Goal: Task Accomplishment & Management: Use online tool/utility

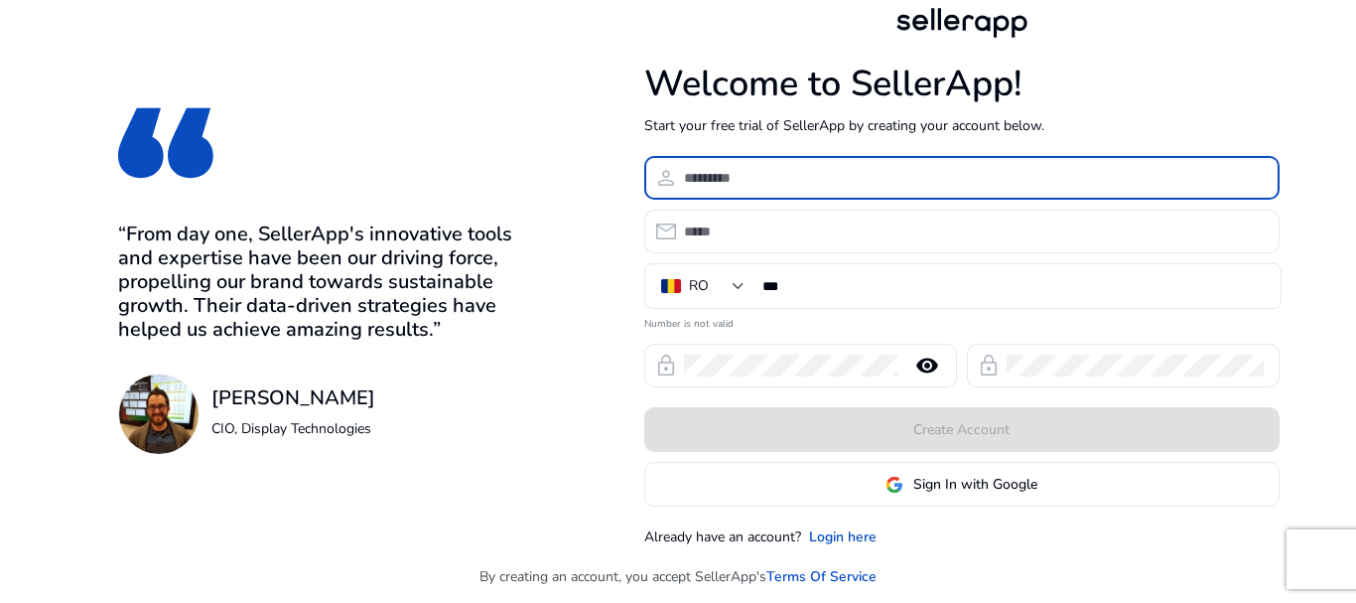
click at [705, 173] on input at bounding box center [974, 178] width 580 height 22
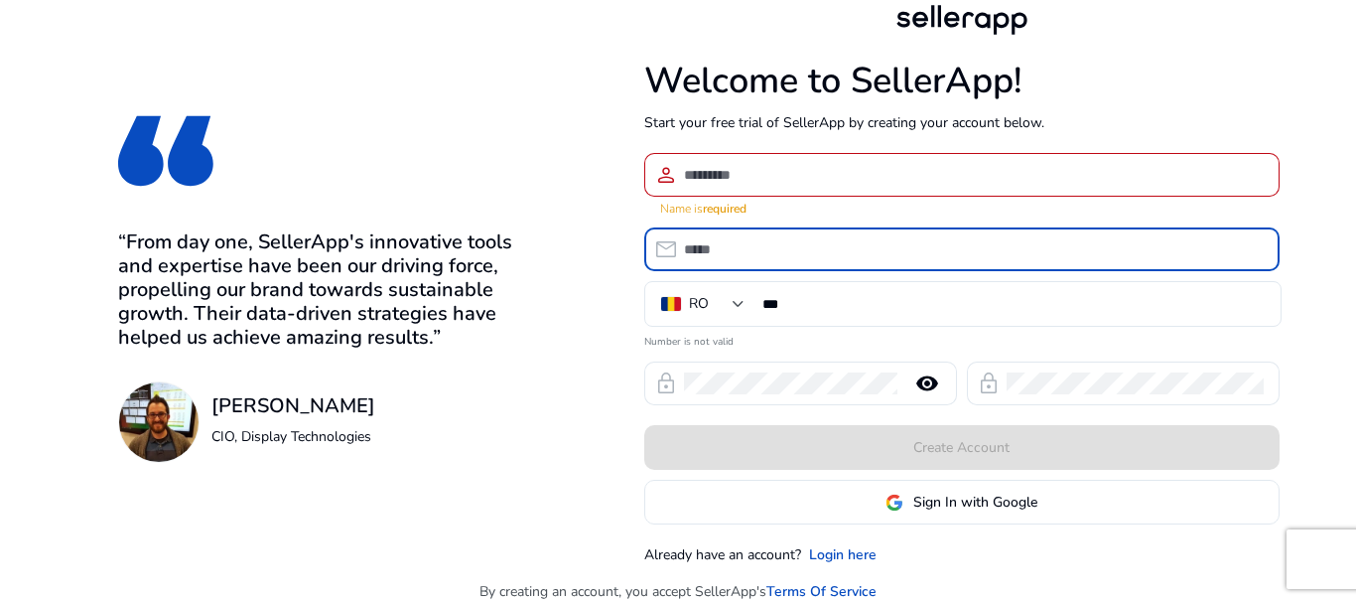
click at [707, 238] on input "email" at bounding box center [974, 249] width 580 height 22
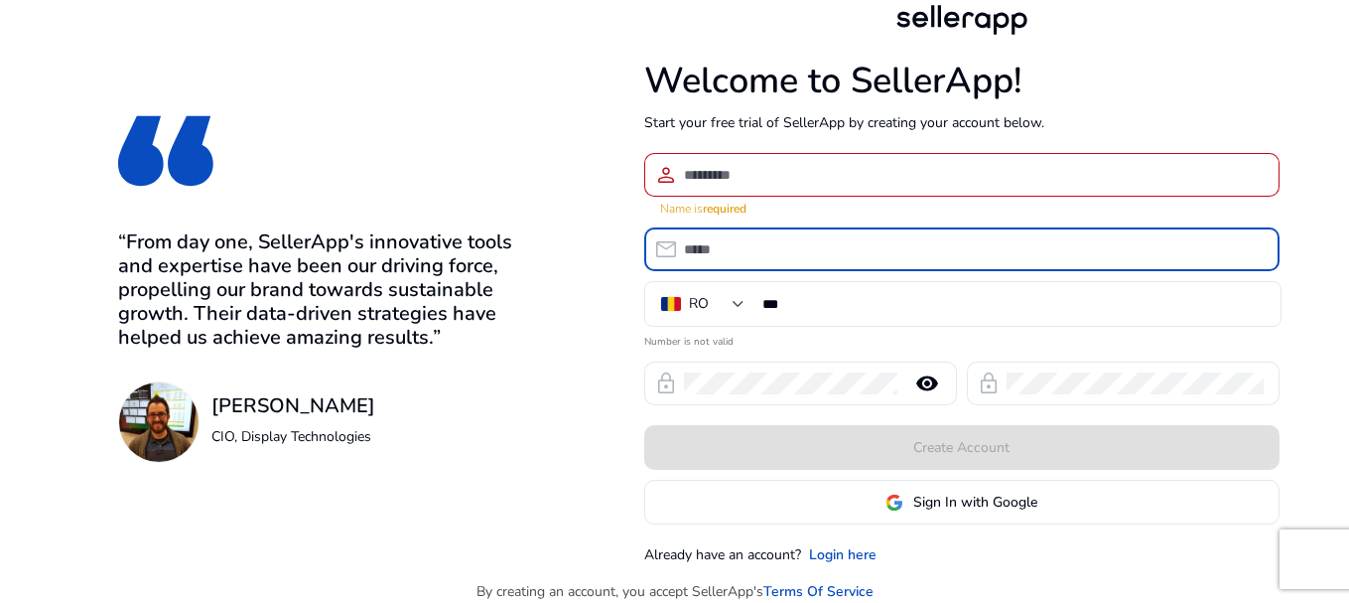
type input "*"
type input "**********"
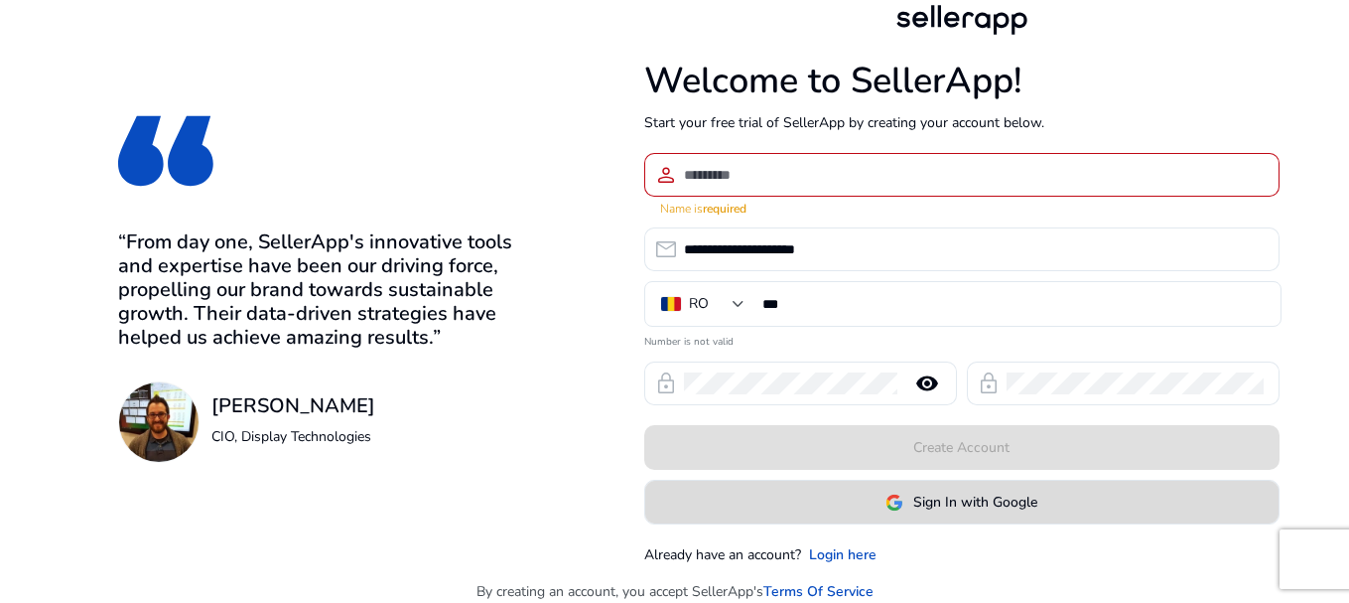
click at [954, 500] on span "Sign In with Google" at bounding box center [975, 501] width 124 height 21
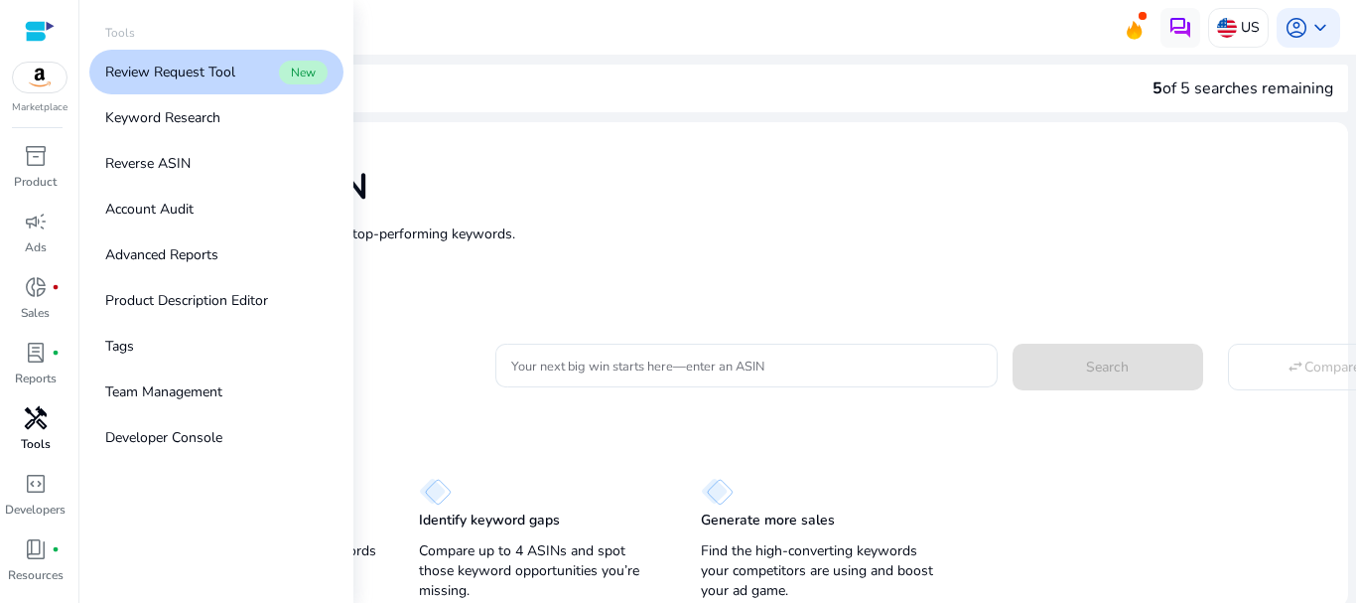
click at [34, 421] on span "handyman" at bounding box center [36, 418] width 24 height 24
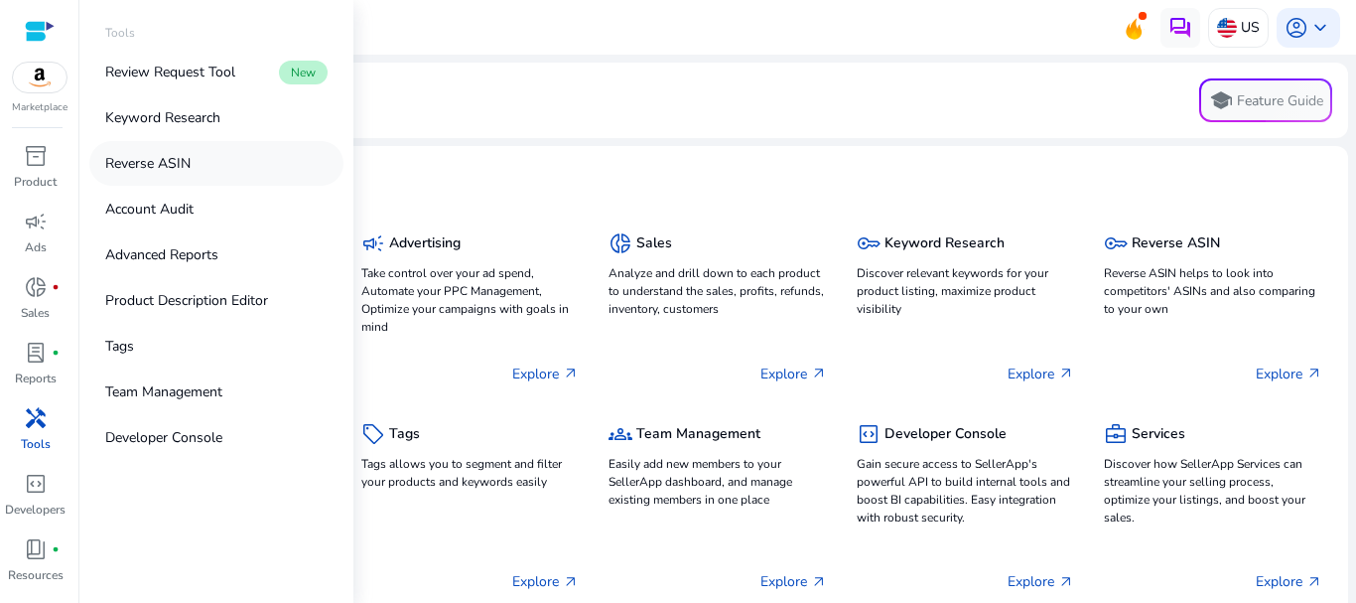
click at [142, 165] on p "Reverse ASIN" at bounding box center [147, 163] width 85 height 21
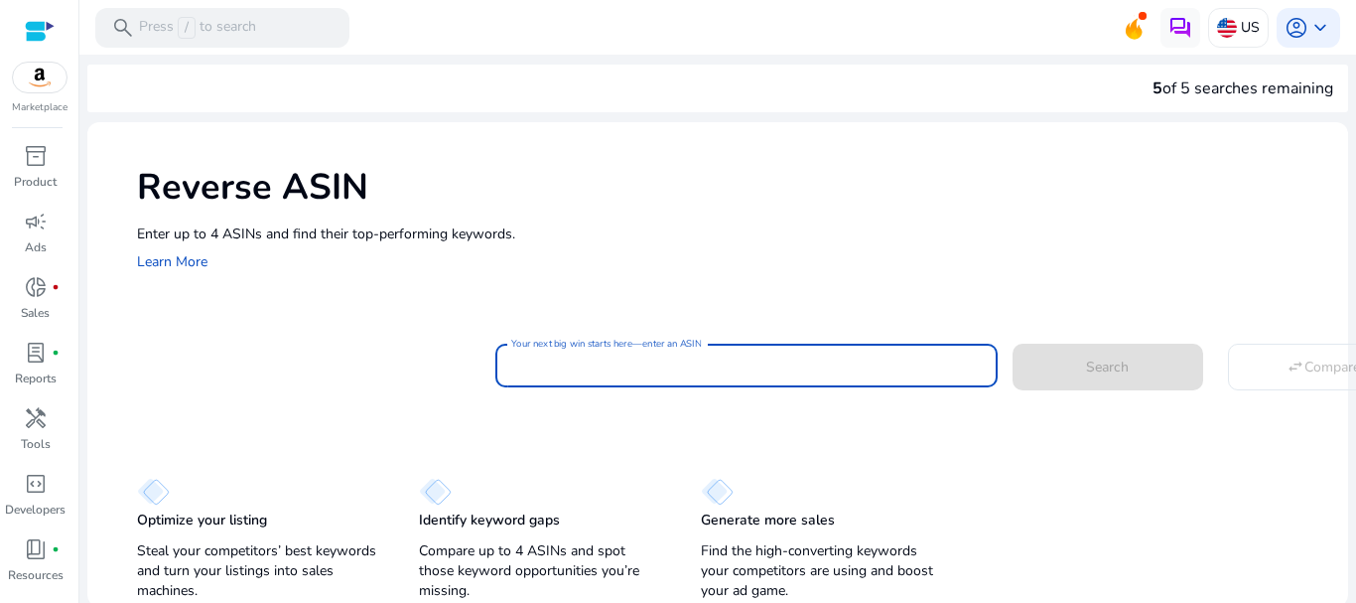
click at [531, 366] on input "Your next big win starts here—enter an ASIN" at bounding box center [746, 365] width 470 height 22
paste input "**********"
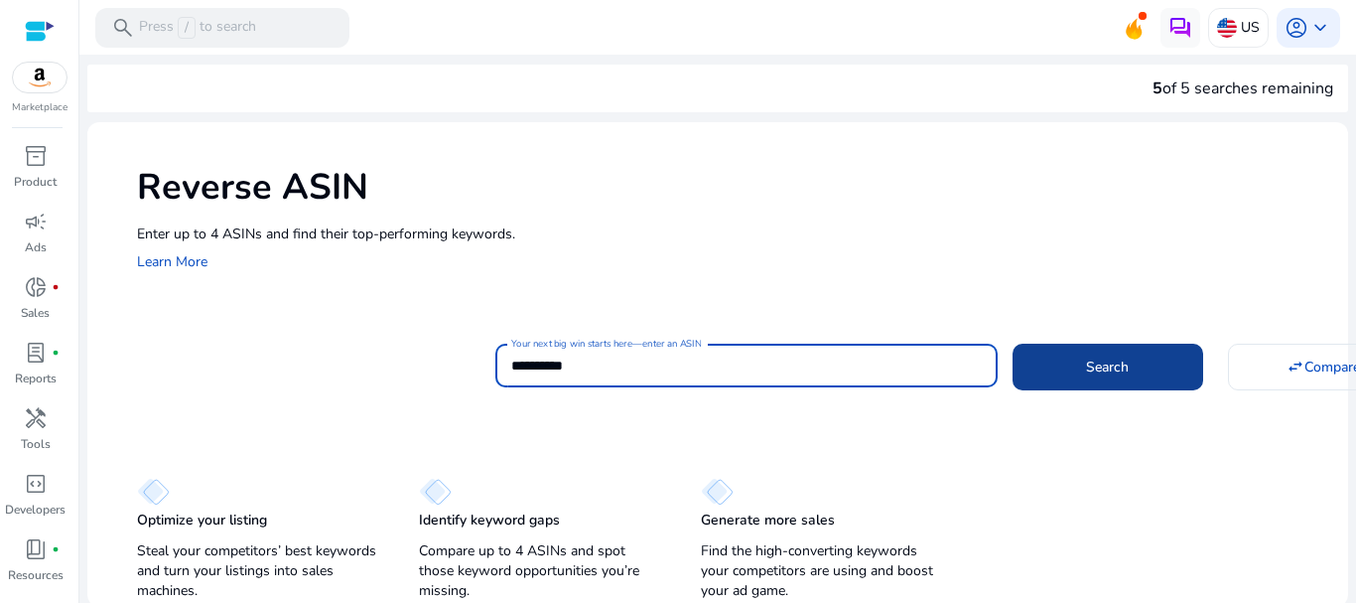
type input "**********"
click at [1105, 364] on span "Search" at bounding box center [1107, 366] width 43 height 21
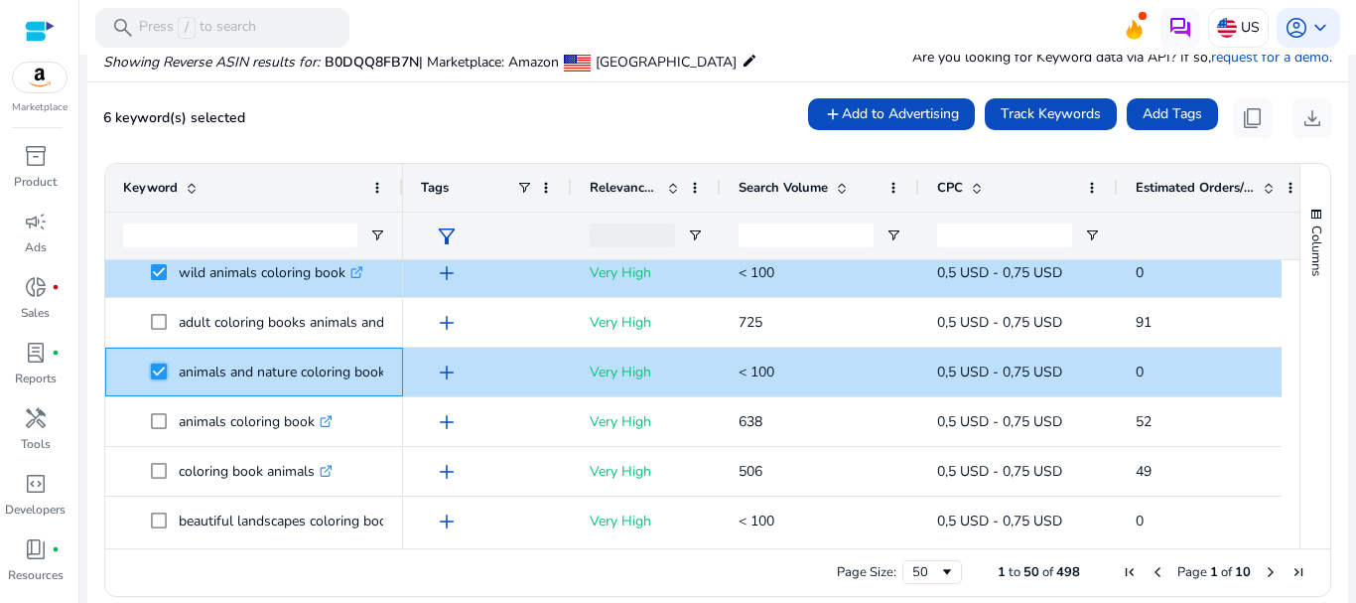
scroll to position [201, 0]
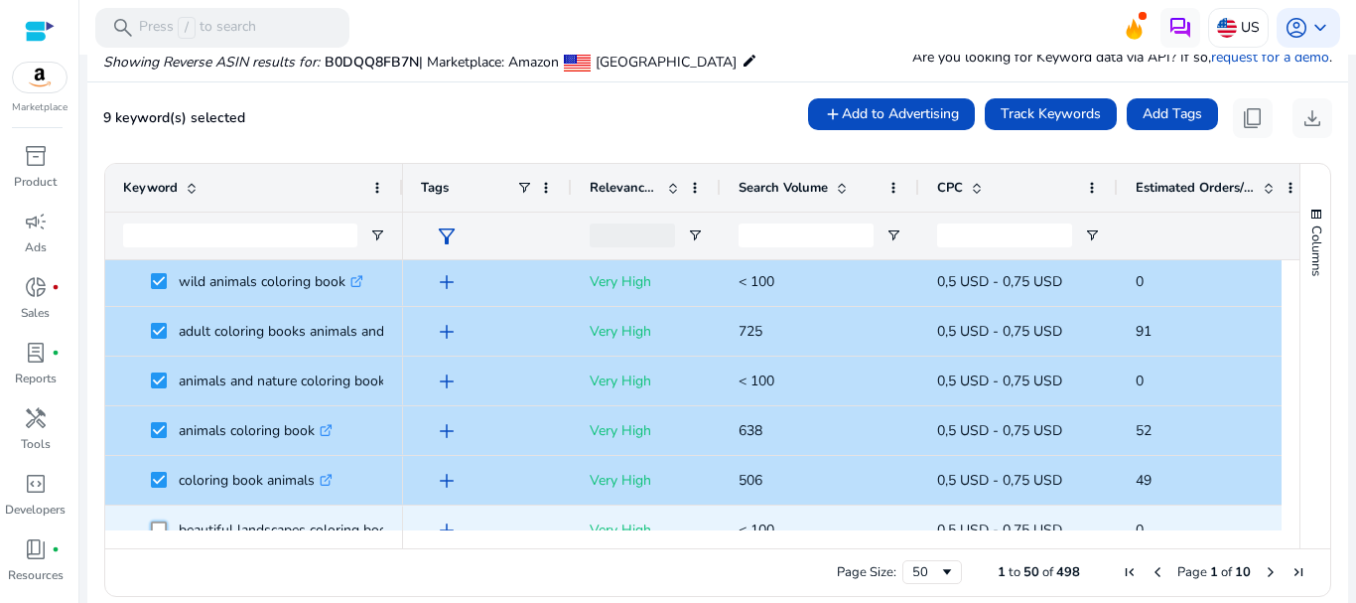
click at [161, 519] on span at bounding box center [165, 529] width 28 height 41
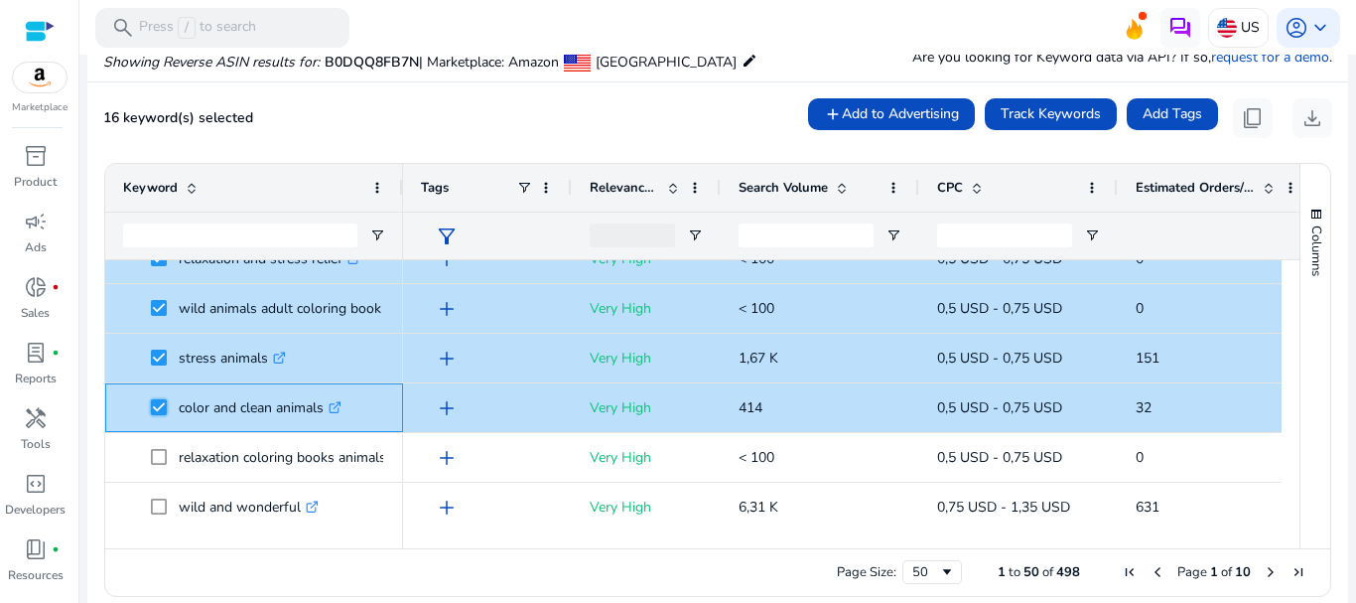
scroll to position [0, 0]
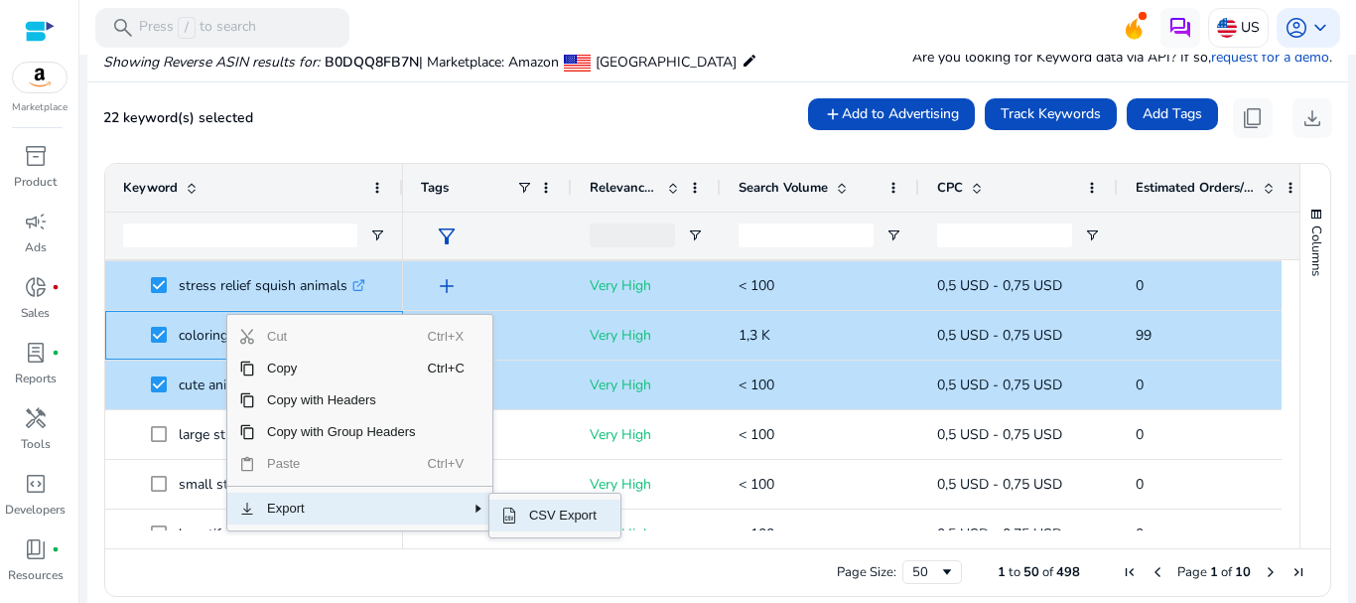
click at [544, 510] on span "CSV Export" at bounding box center [562, 515] width 91 height 32
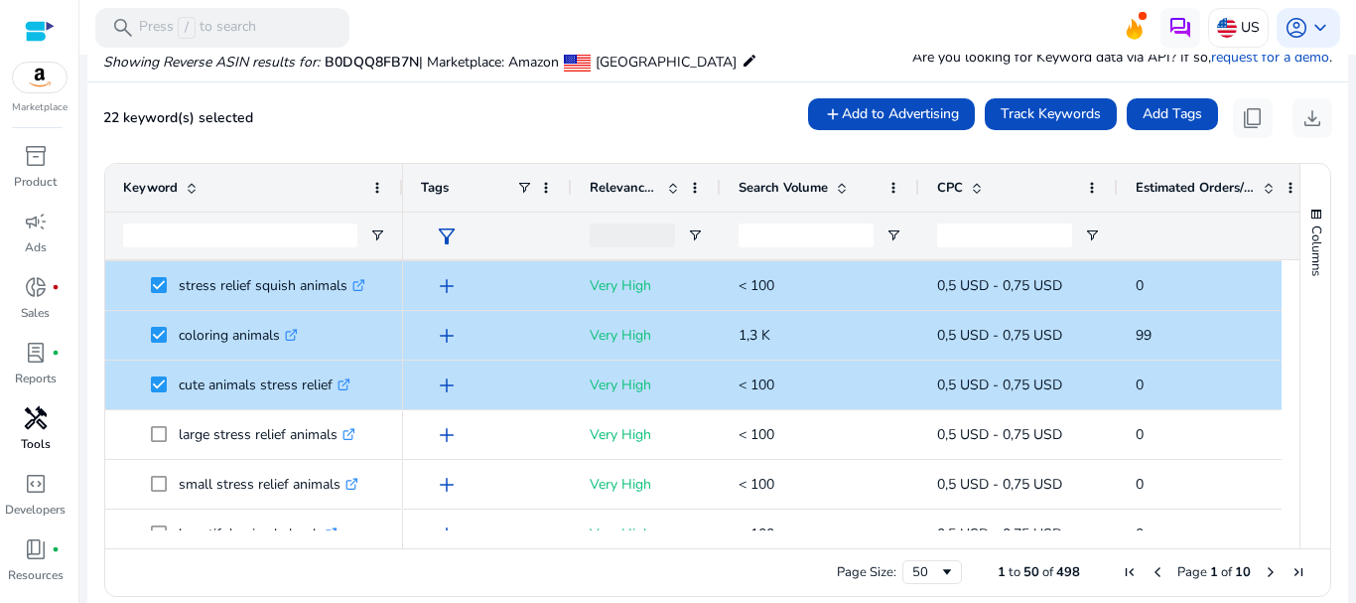
click at [31, 422] on span "handyman" at bounding box center [36, 418] width 24 height 24
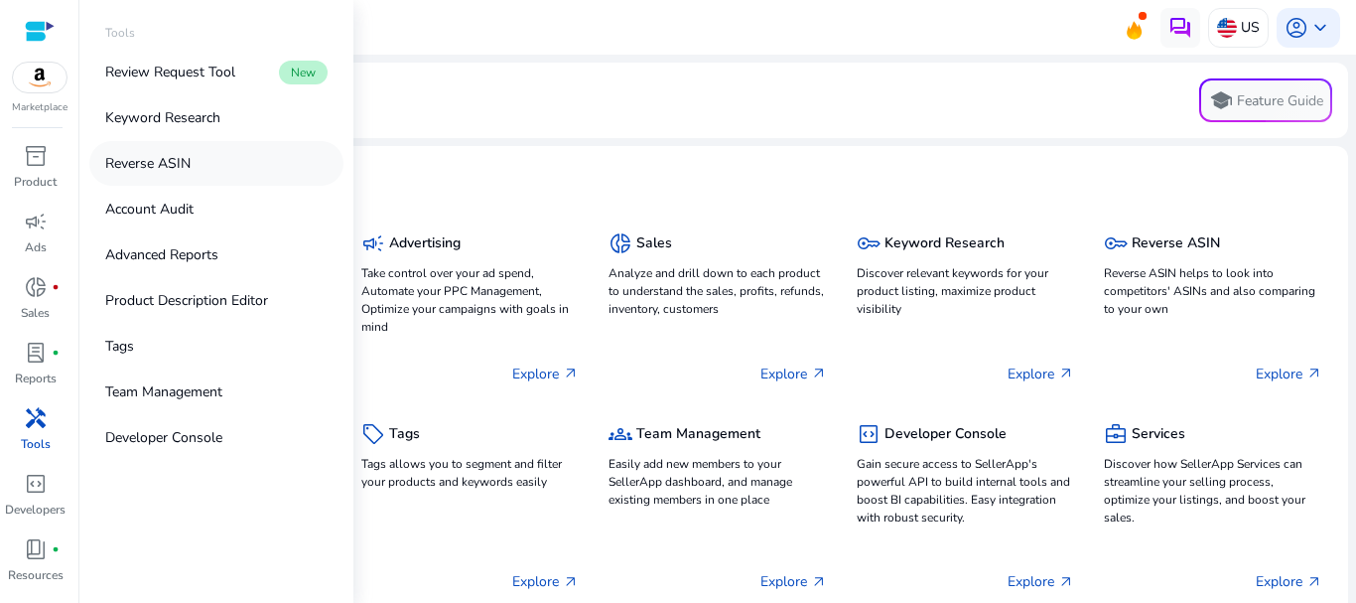
click at [149, 167] on p "Reverse ASIN" at bounding box center [147, 163] width 85 height 21
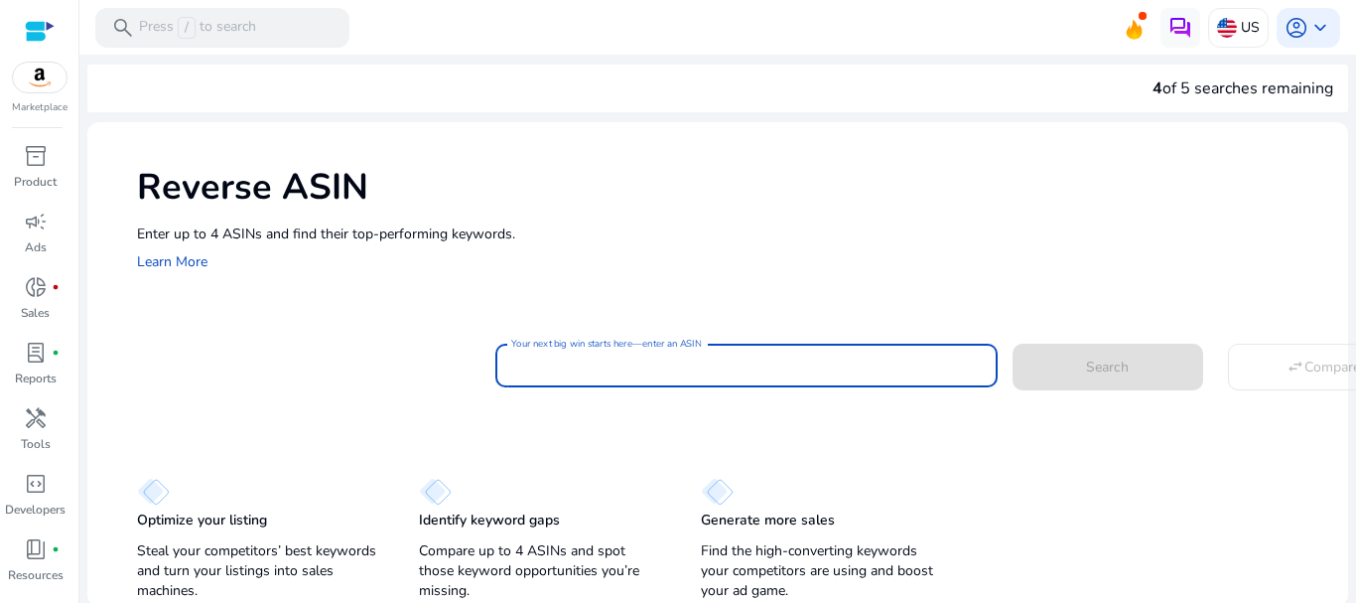
click at [538, 366] on input "Your next big win starts here—enter an ASIN" at bounding box center [746, 365] width 470 height 22
paste input "**********"
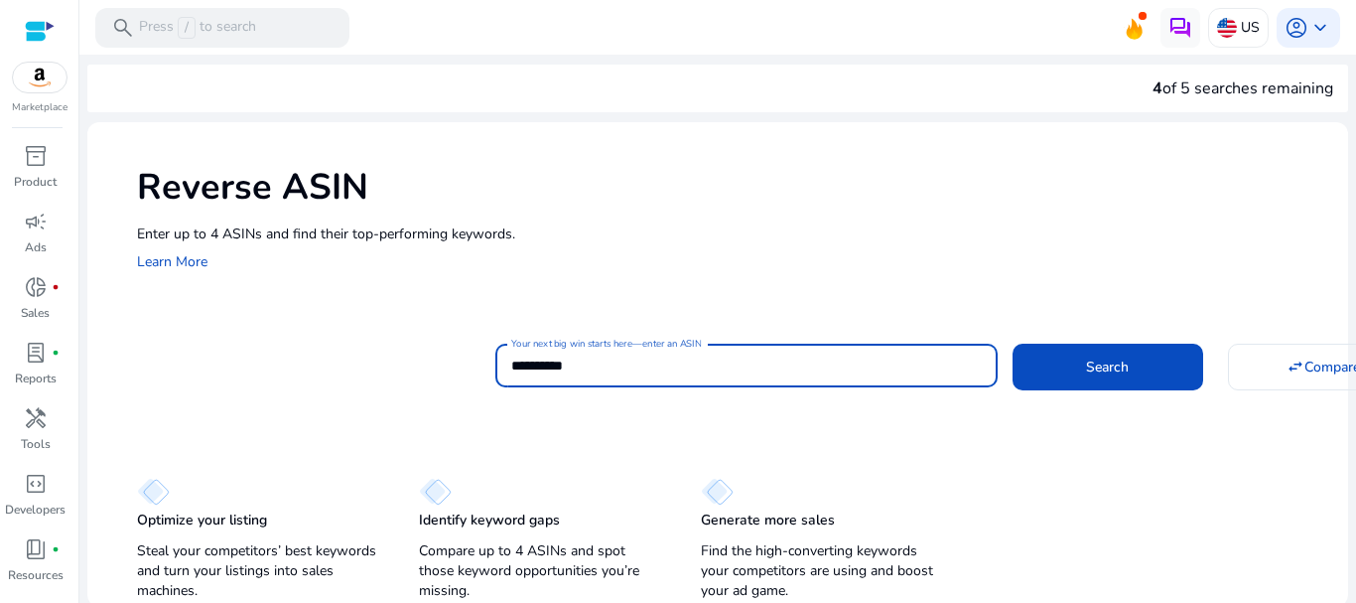
type input "**********"
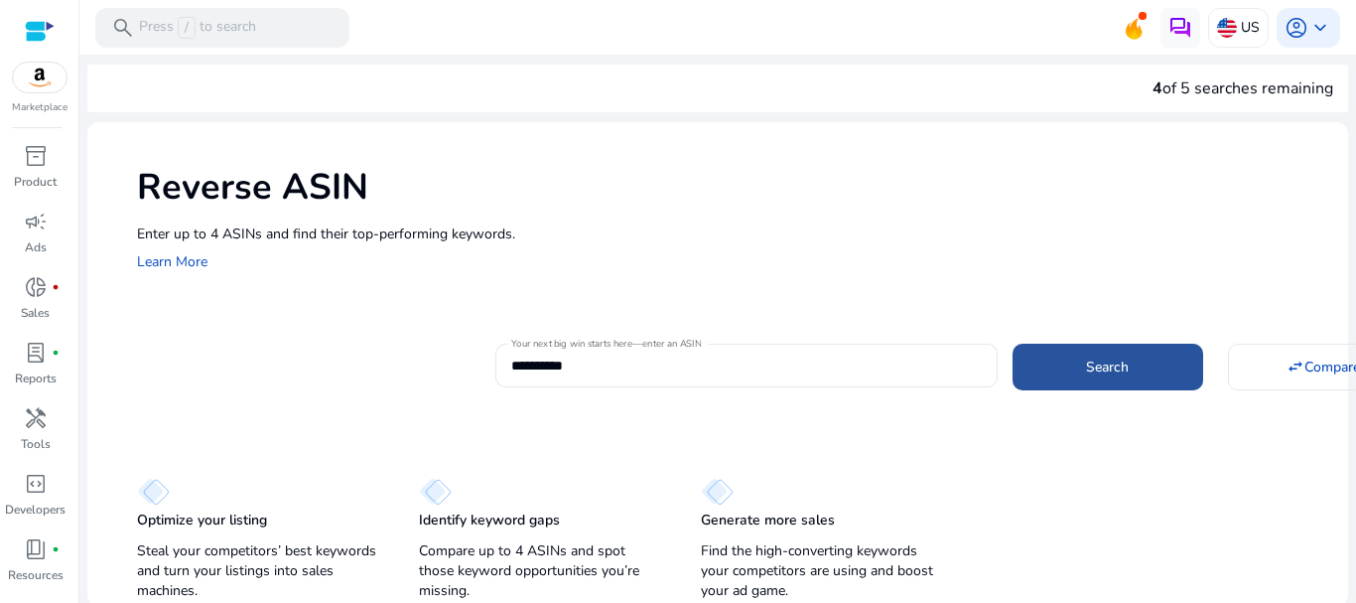
click at [1086, 366] on span "Search" at bounding box center [1107, 366] width 43 height 21
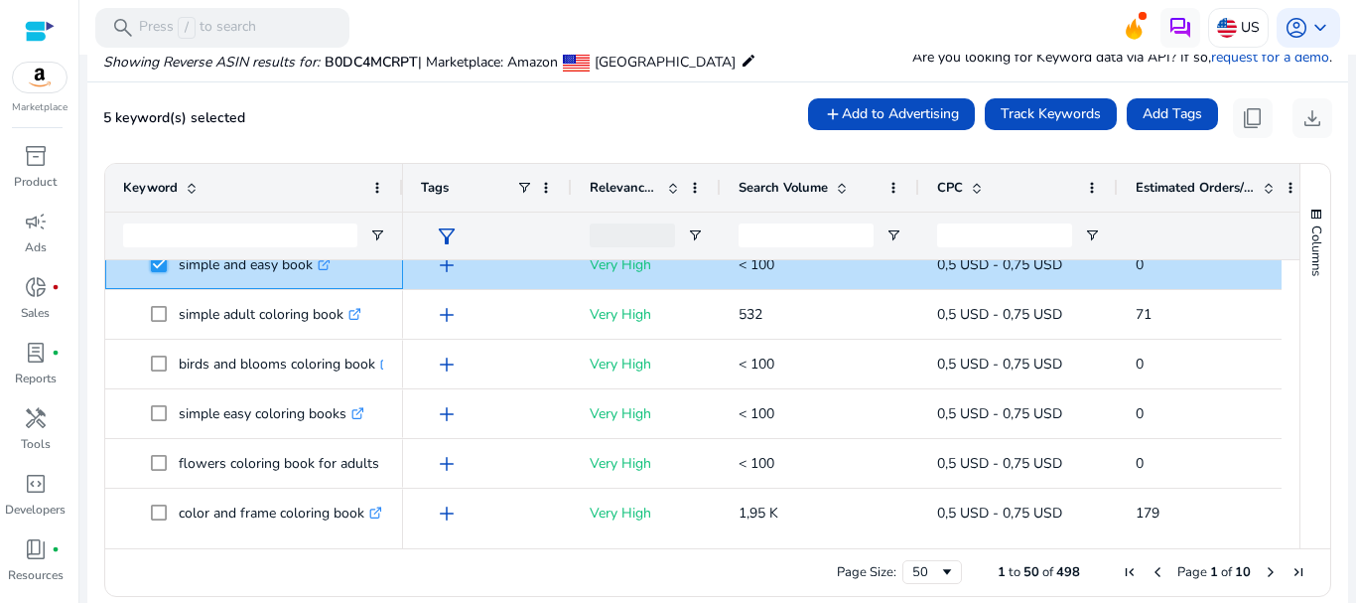
scroll to position [236, 0]
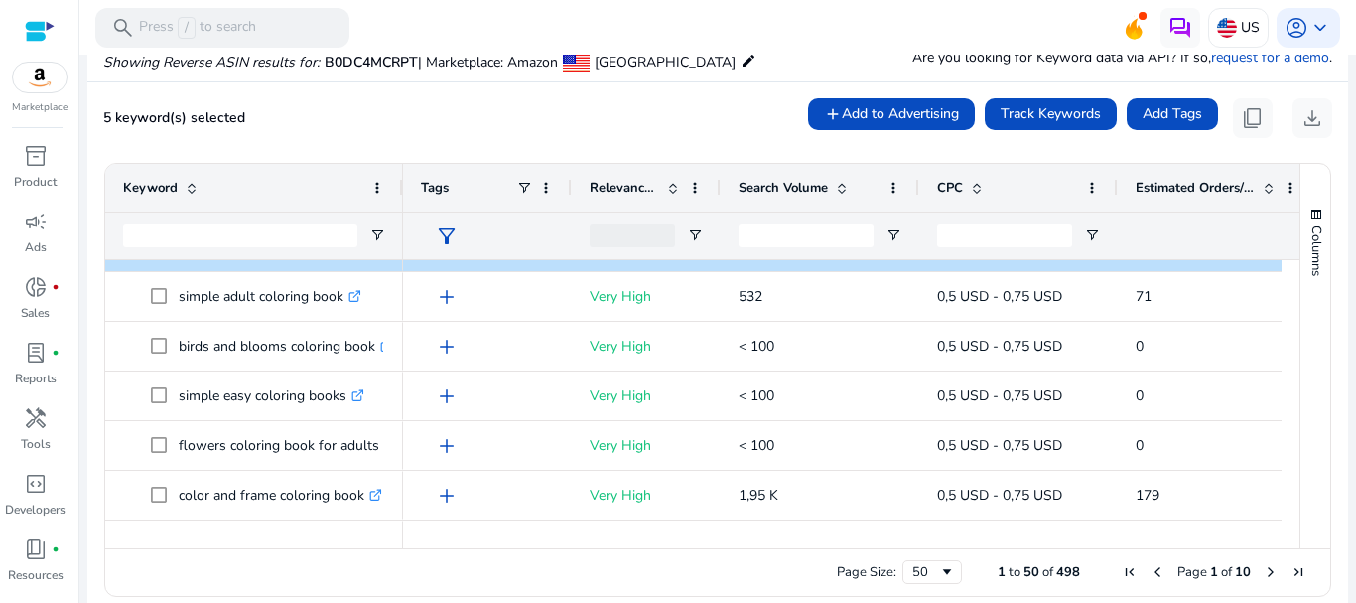
click at [1283, 290] on div at bounding box center [1290, 395] width 18 height 270
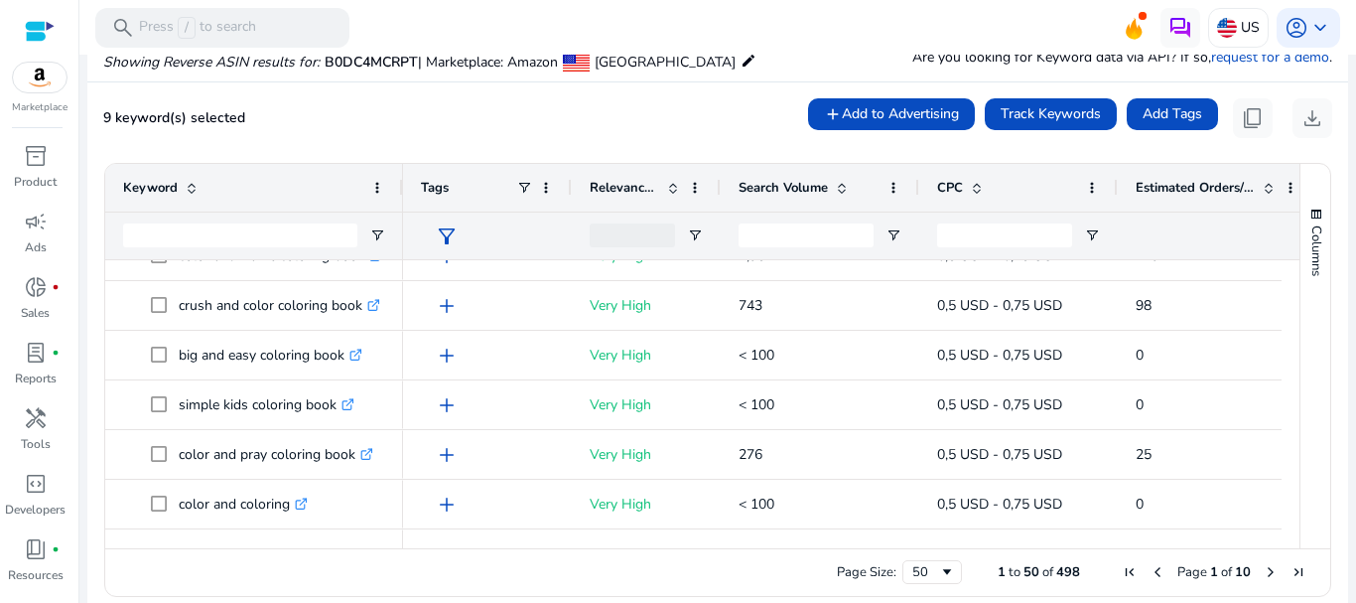
scroll to position [421, 0]
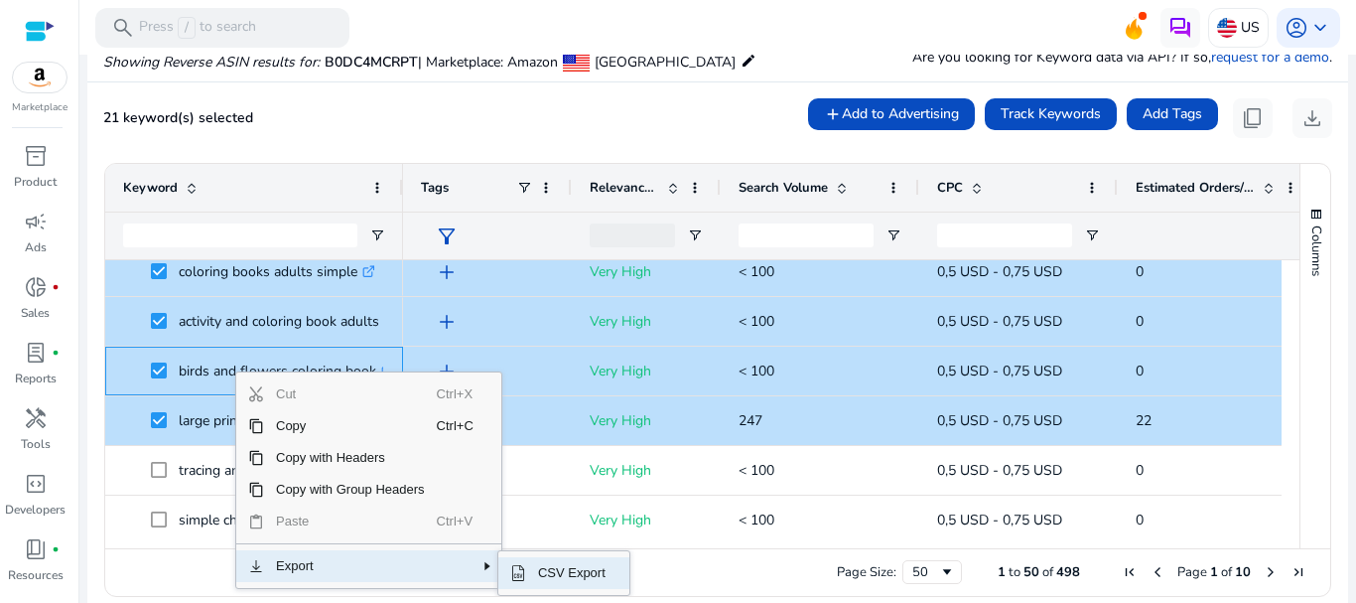
click at [576, 574] on span "CSV Export" at bounding box center [571, 573] width 91 height 32
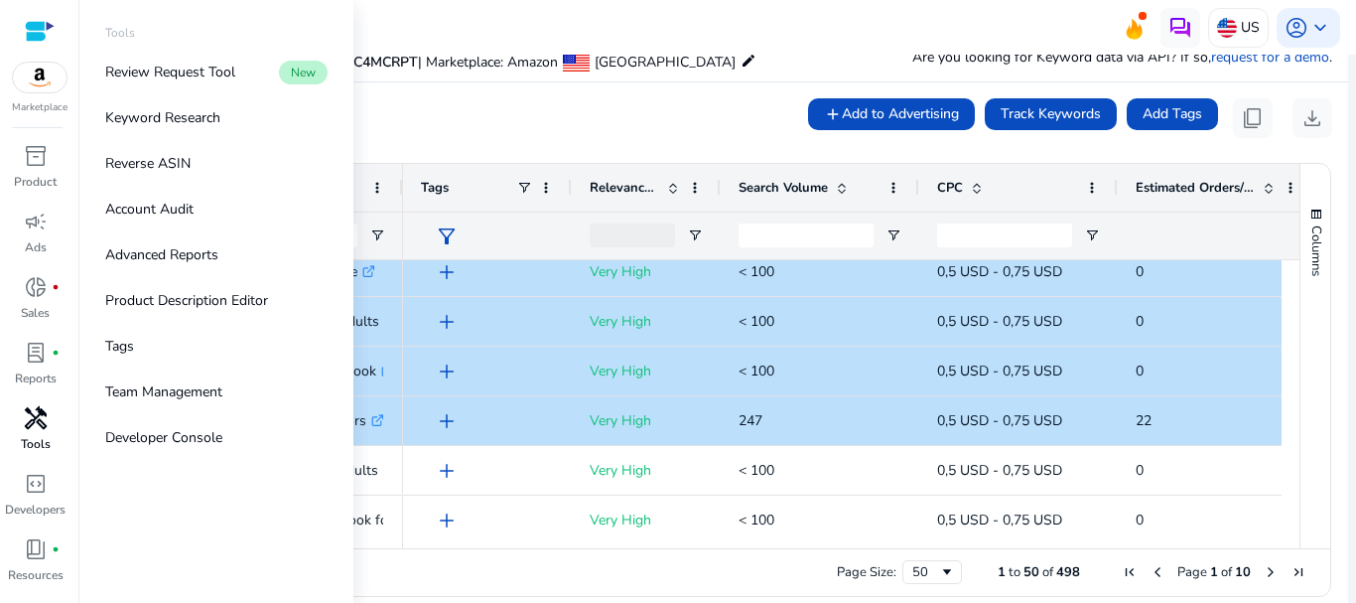
click at [31, 424] on span "handyman" at bounding box center [36, 418] width 24 height 24
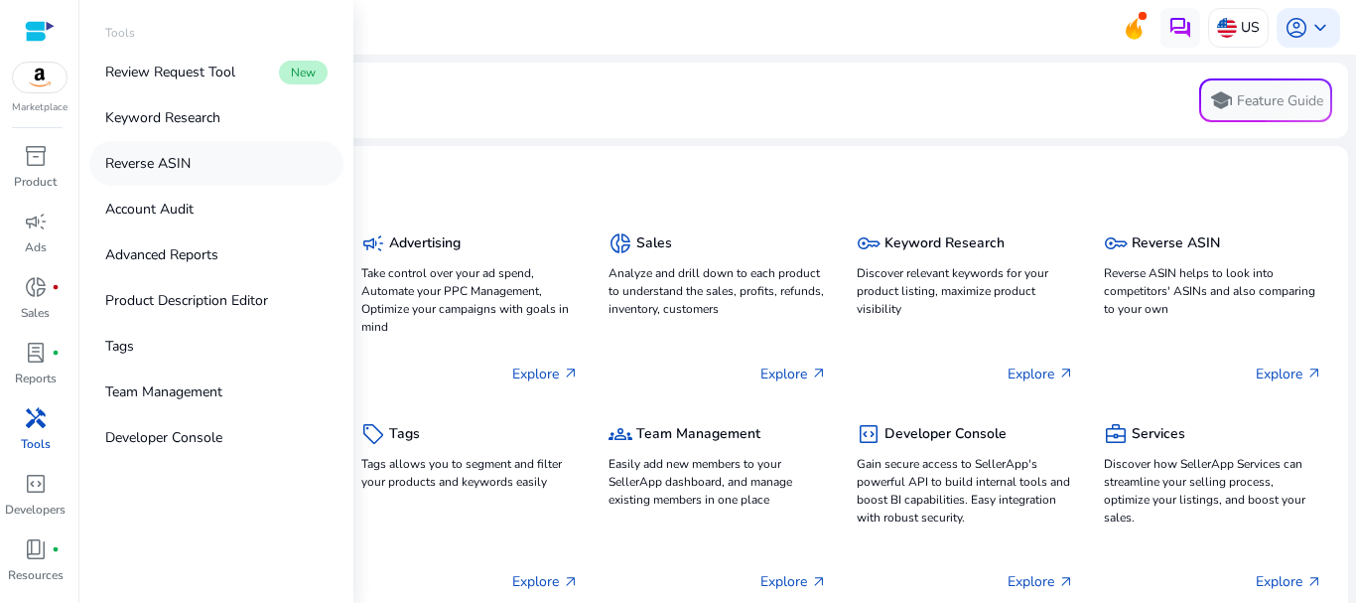
click at [125, 161] on p "Reverse ASIN" at bounding box center [147, 163] width 85 height 21
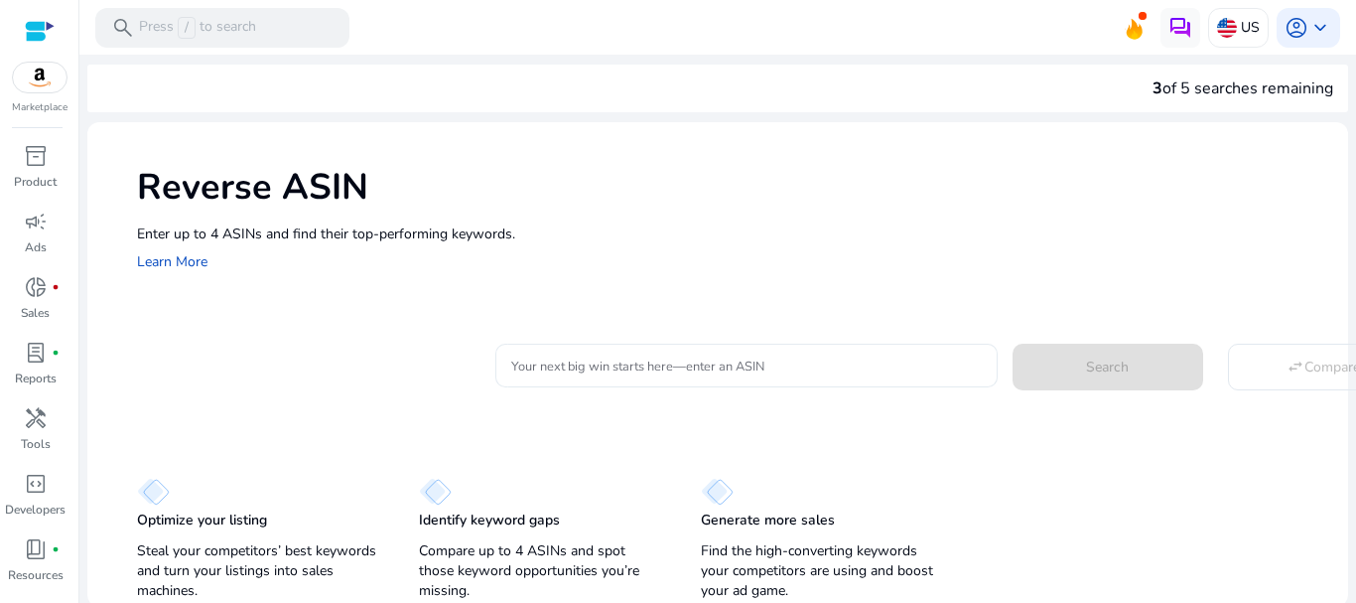
click at [525, 361] on input "Your next big win starts here—enter an ASIN" at bounding box center [746, 365] width 470 height 22
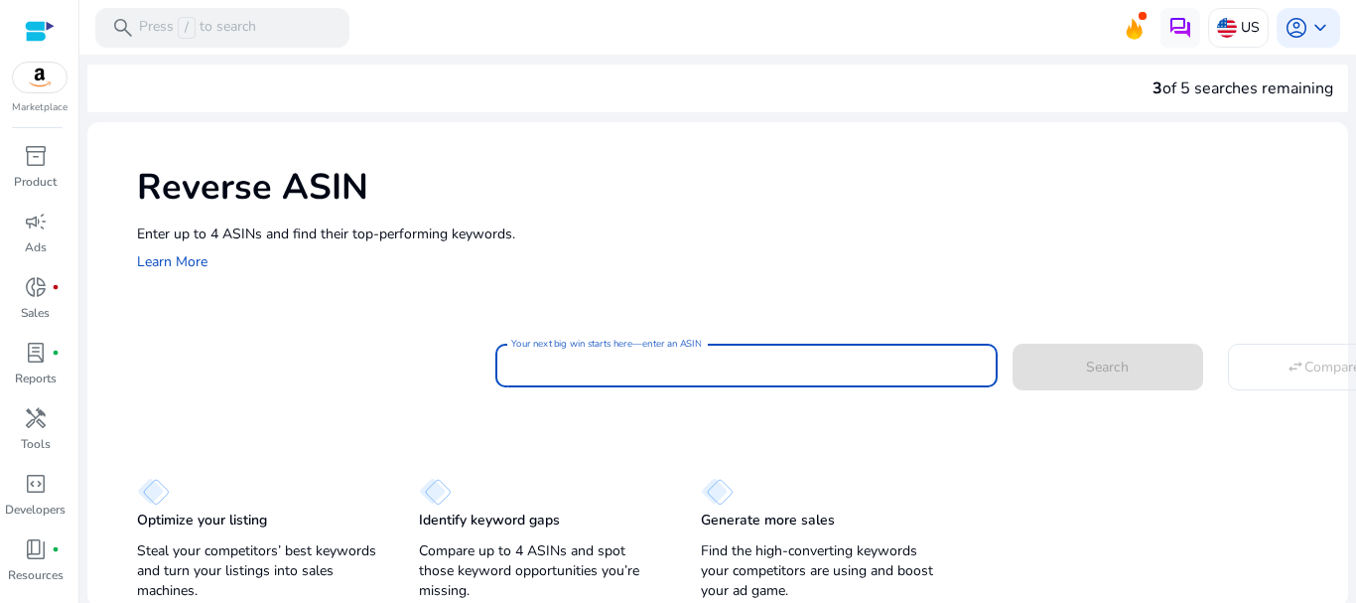
paste input "**********"
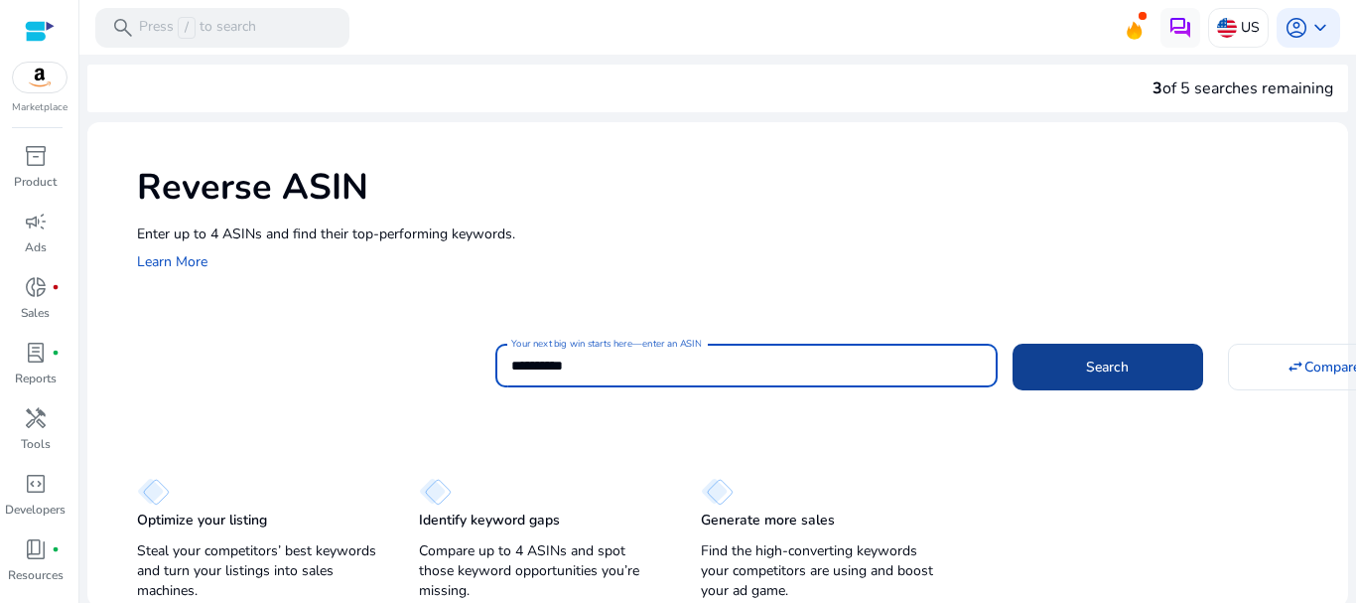
type input "**********"
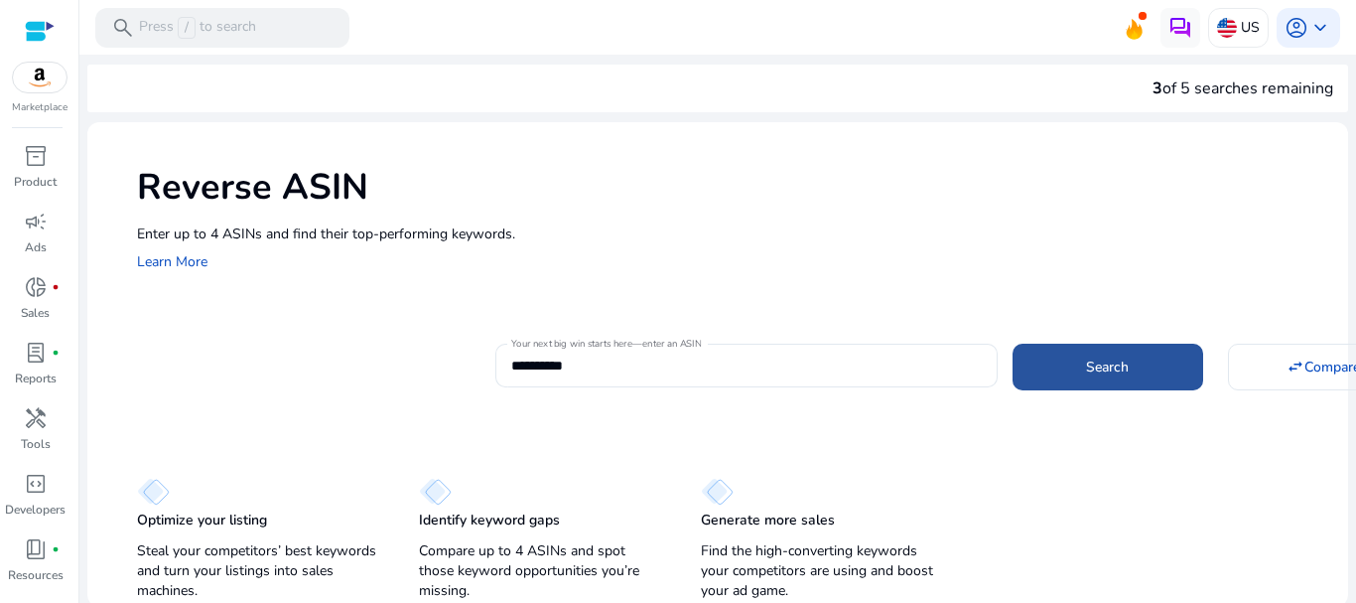
click at [1061, 366] on span at bounding box center [1107, 366] width 191 height 48
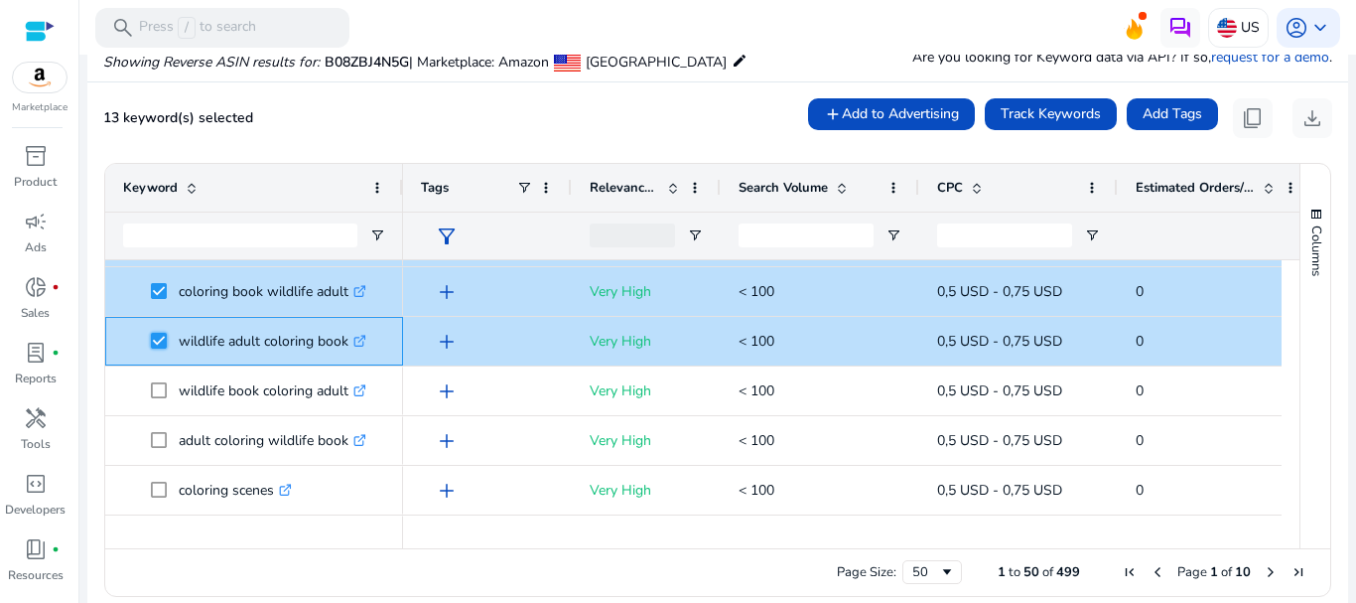
scroll to position [567, 0]
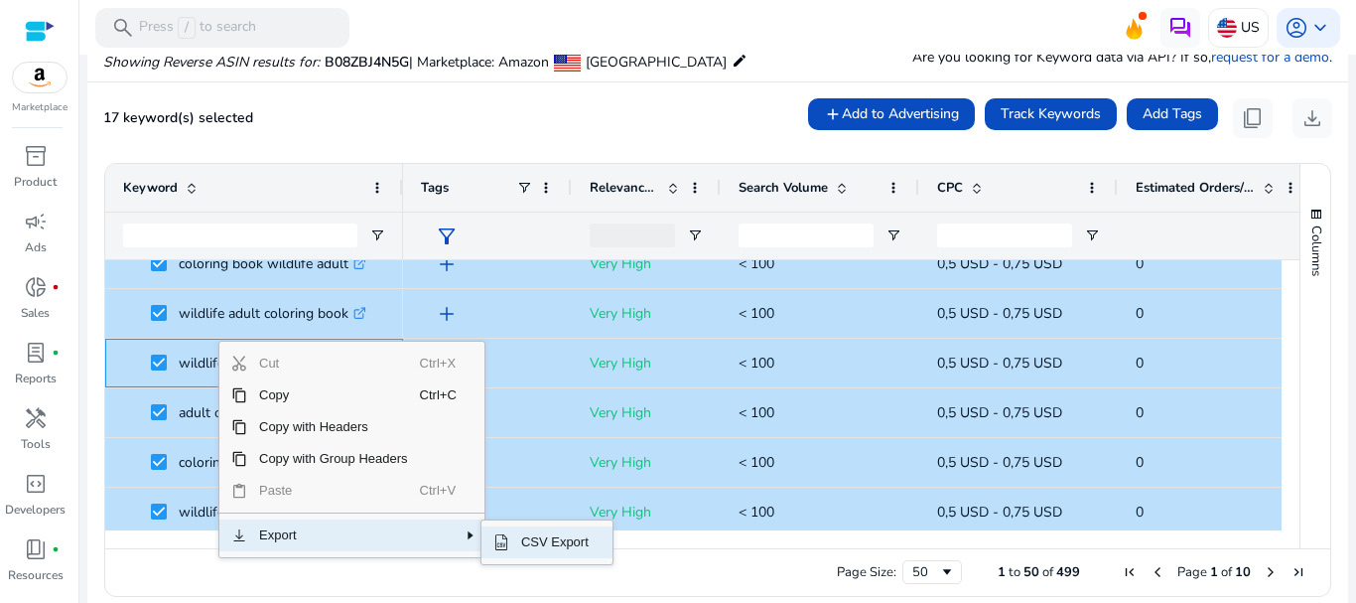
click at [554, 545] on span "CSV Export" at bounding box center [554, 542] width 91 height 32
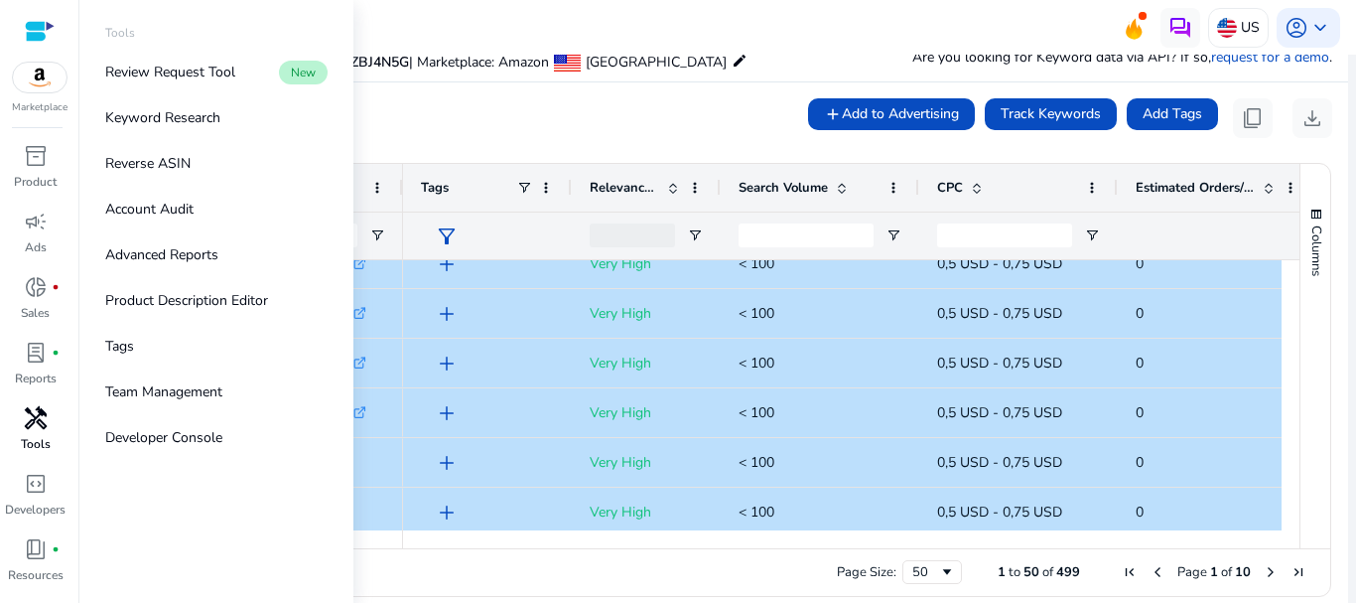
click at [33, 414] on span "handyman" at bounding box center [36, 418] width 24 height 24
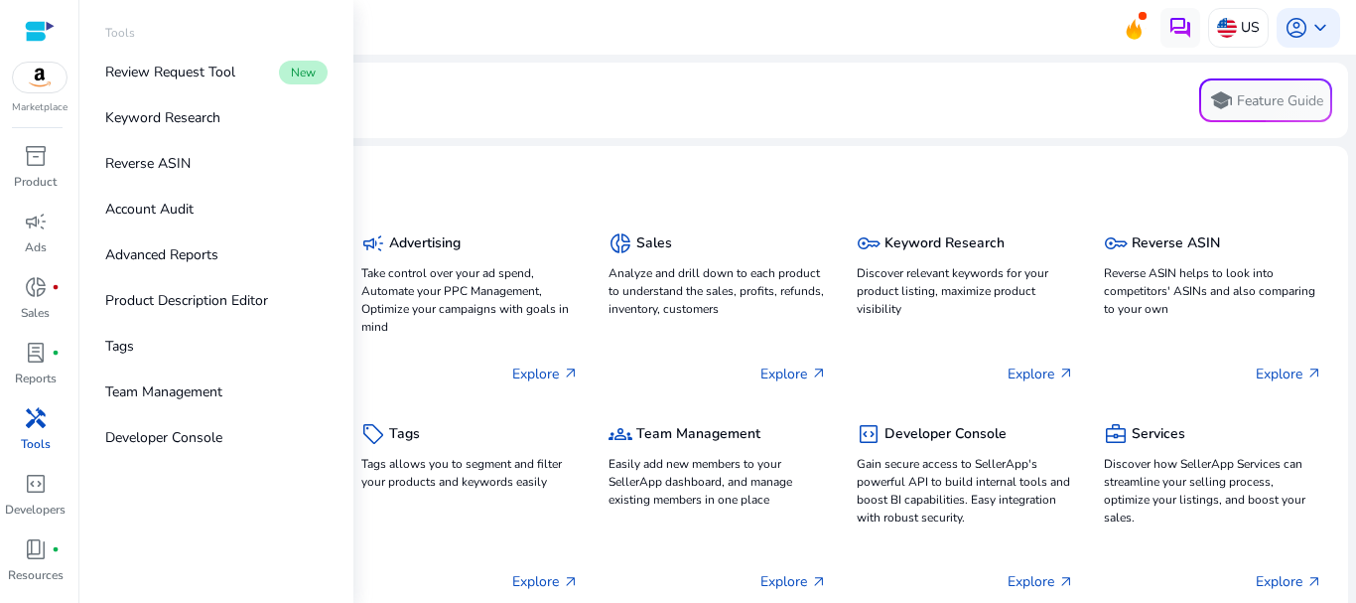
click at [35, 420] on span "handyman" at bounding box center [36, 418] width 24 height 24
click at [178, 116] on p "Keyword Research" at bounding box center [162, 117] width 115 height 21
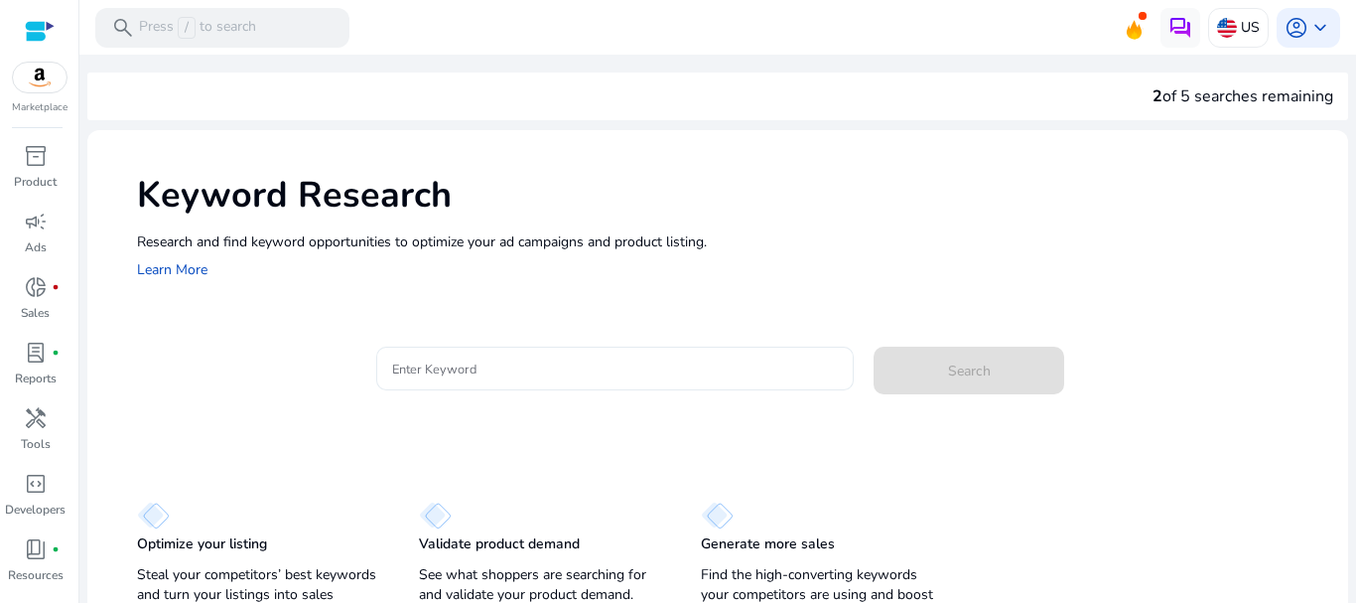
click at [410, 367] on input "Enter Keyword" at bounding box center [615, 368] width 447 height 22
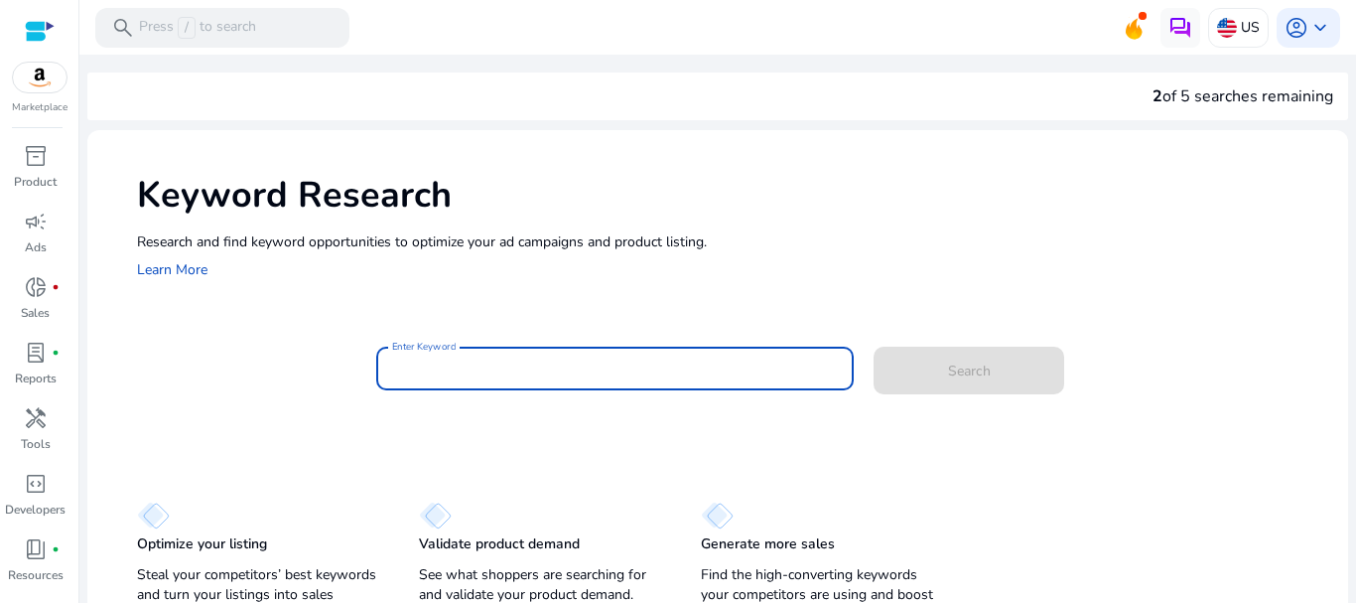
paste input "**********"
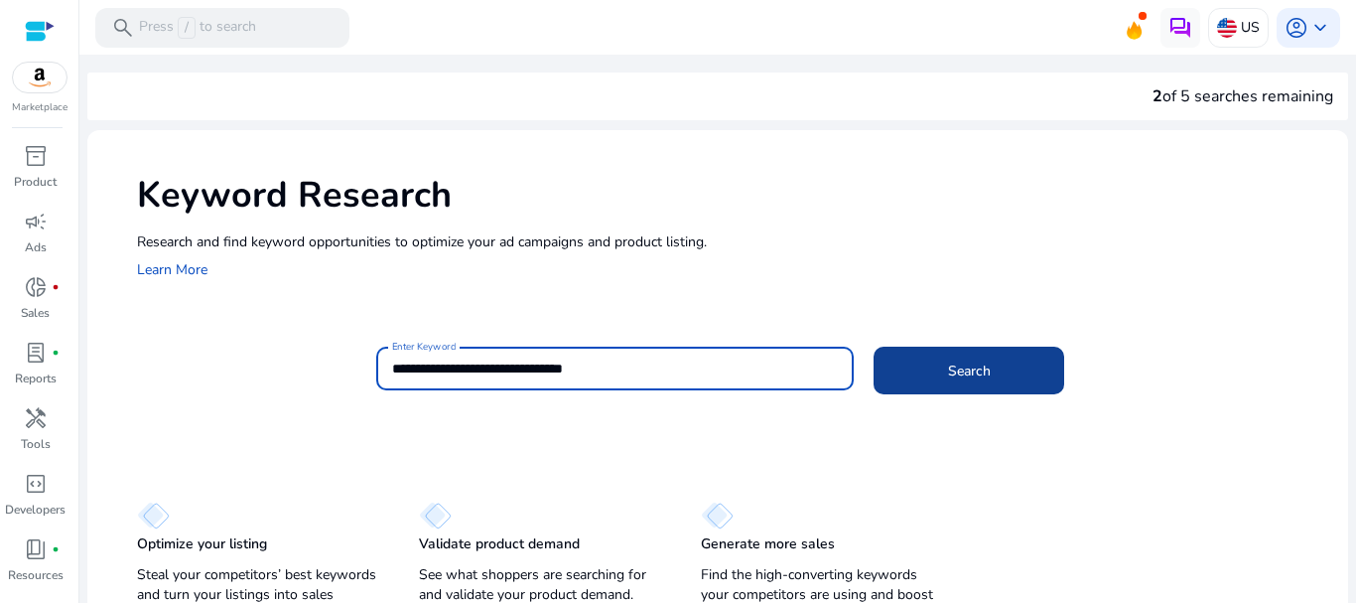
type input "**********"
click at [948, 372] on span "Search" at bounding box center [969, 370] width 43 height 21
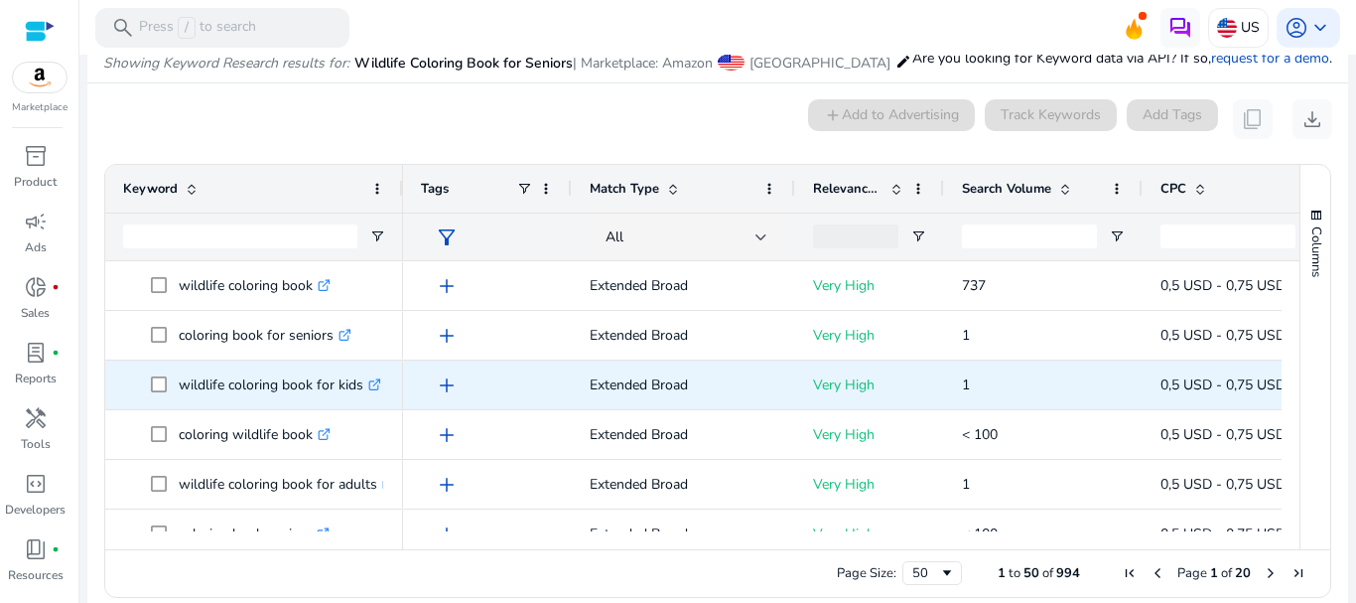
scroll to position [236, 0]
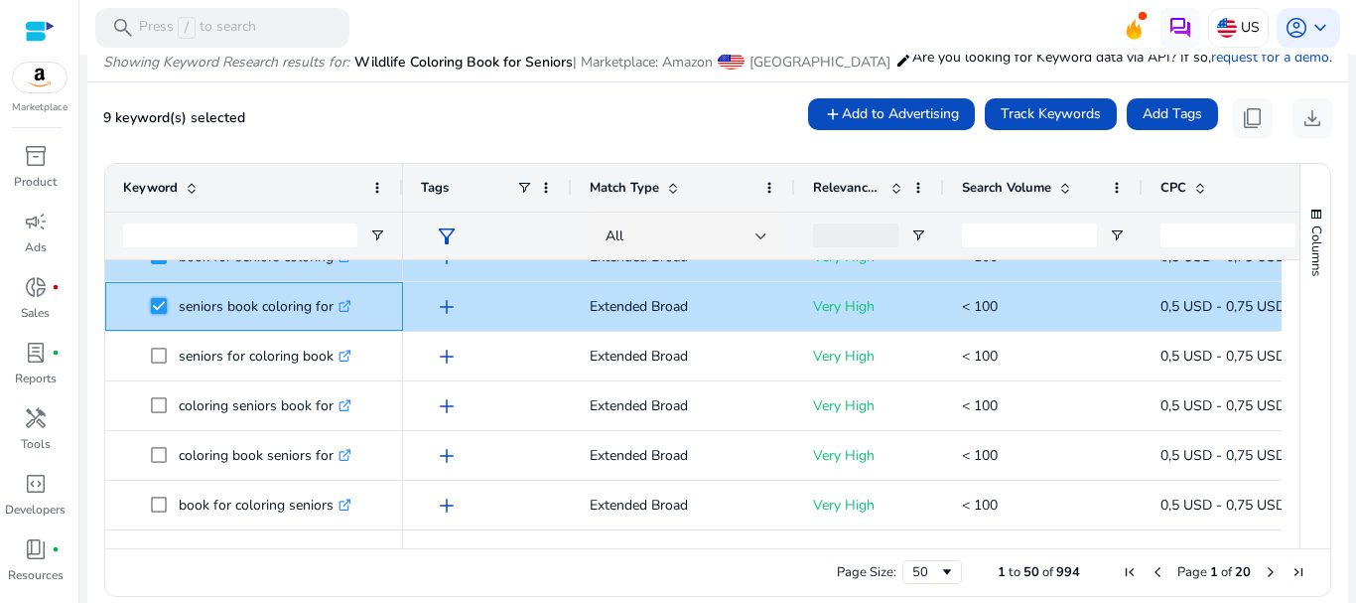
scroll to position [393, 0]
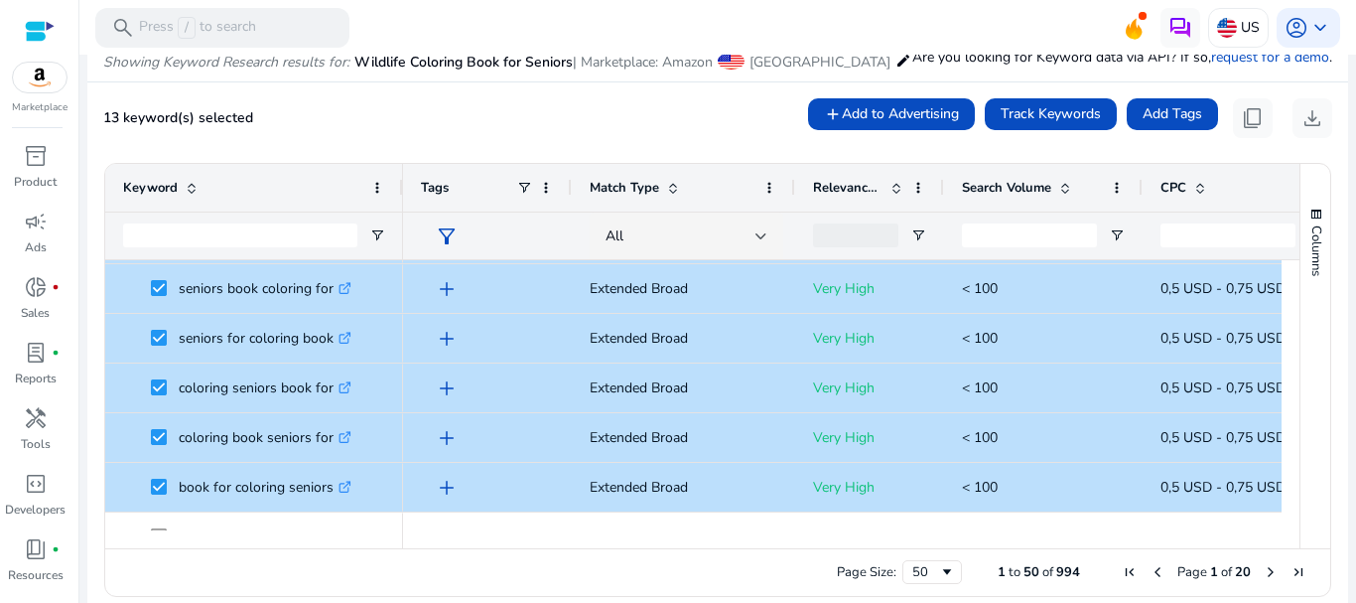
drag, startPoint x: 1291, startPoint y: 321, endPoint x: 1284, endPoint y: 350, distance: 30.6
click at [1284, 350] on div "Keyword Tags Match Type 61" at bounding box center [717, 356] width 1225 height 384
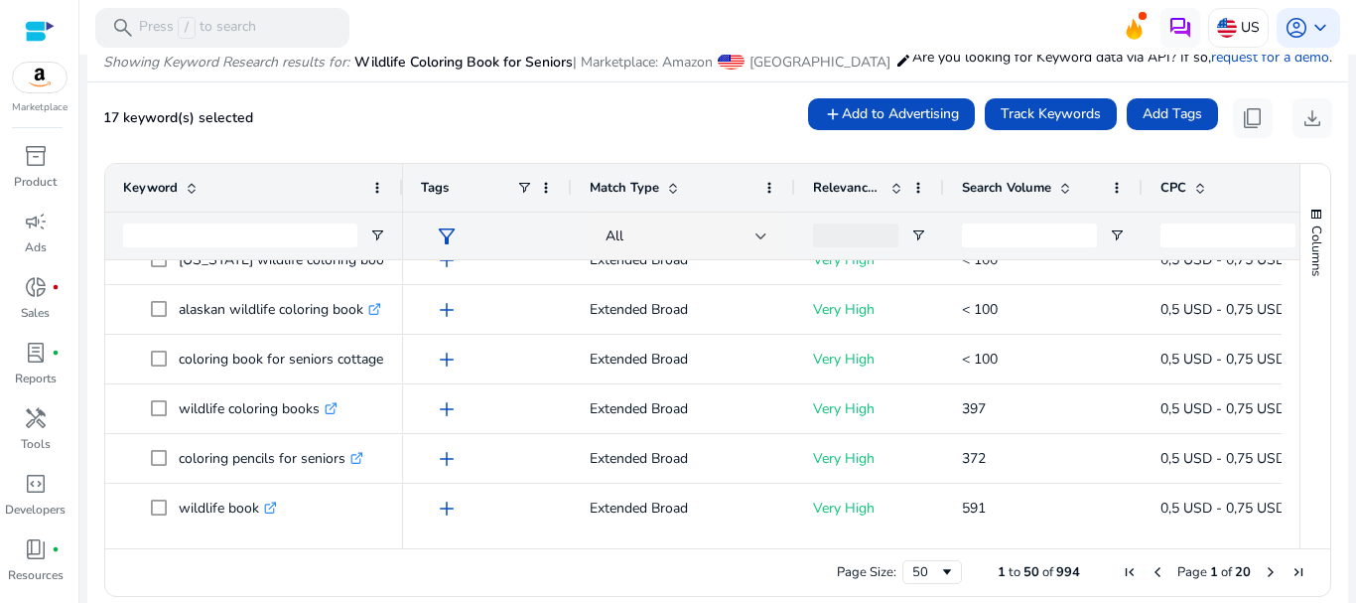
scroll to position [805, 0]
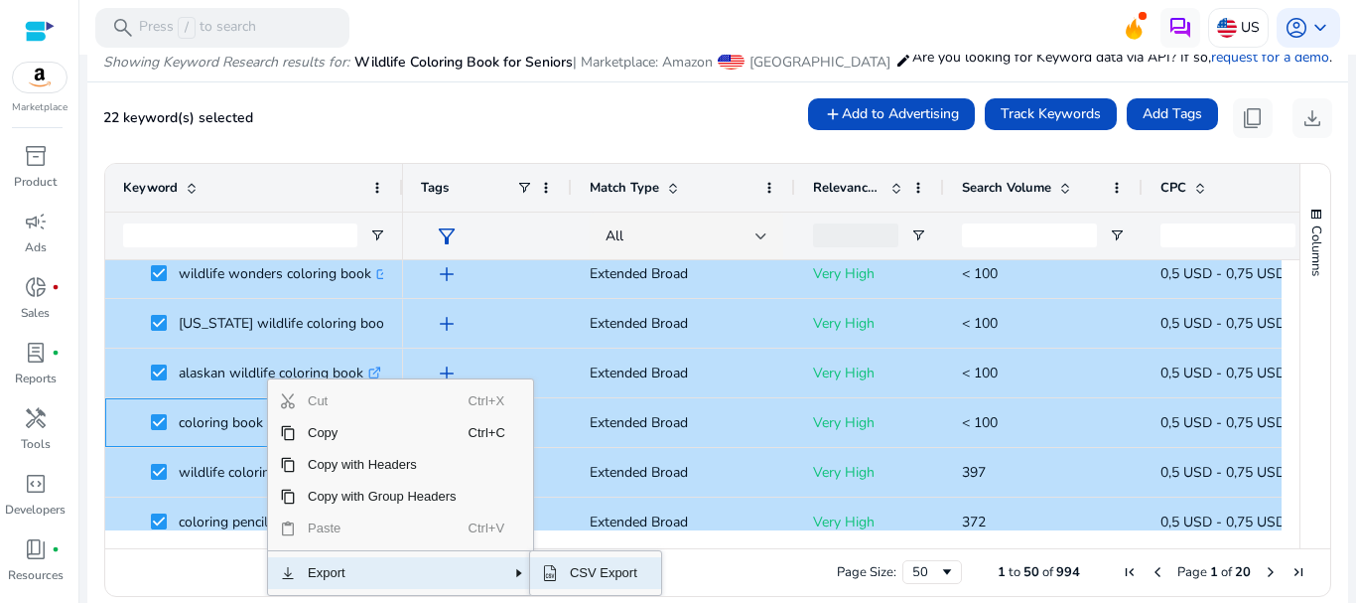
click at [602, 576] on span "CSV Export" at bounding box center [603, 573] width 91 height 32
